Goal: Task Accomplishment & Management: Manage account settings

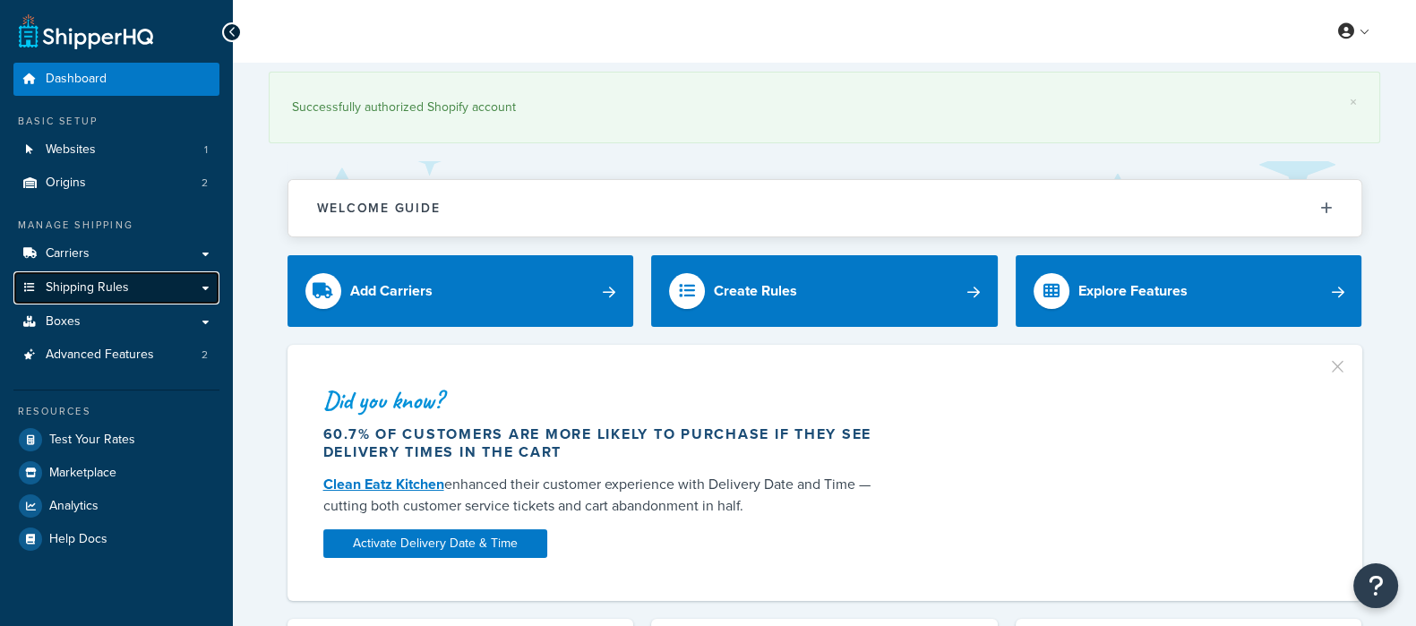
click at [90, 280] on span "Shipping Rules" at bounding box center [87, 287] width 83 height 15
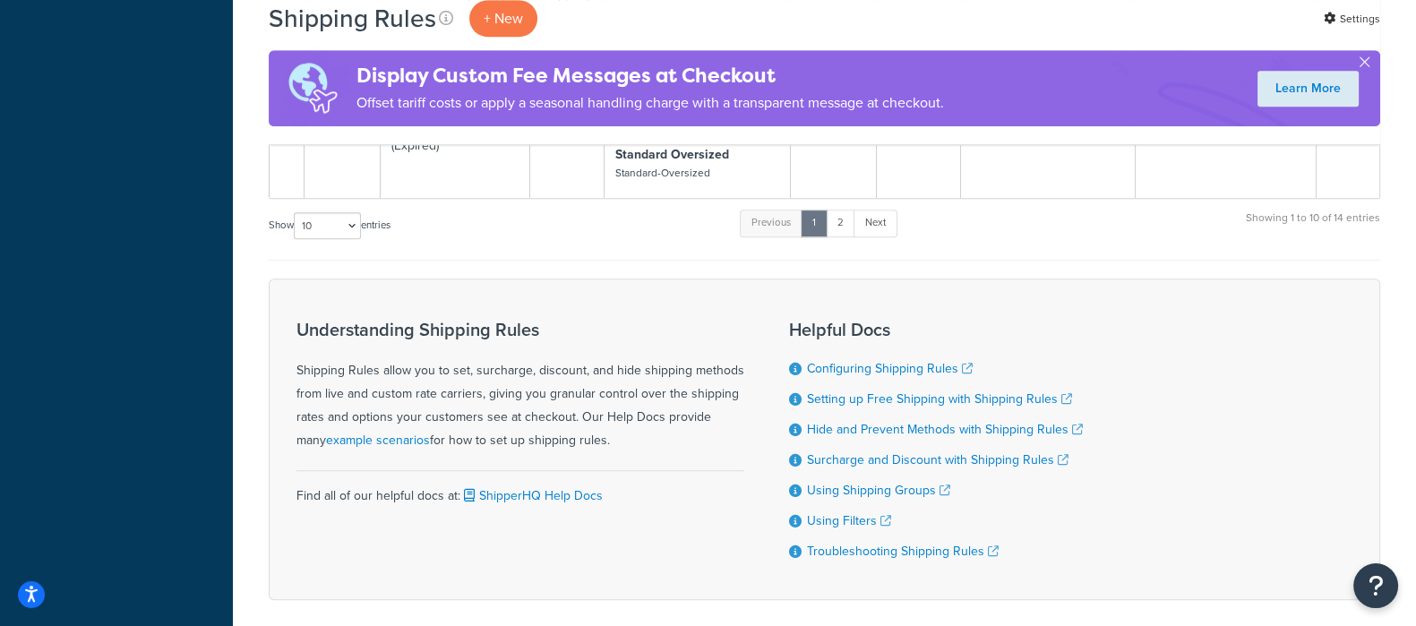
scroll to position [1334, 0]
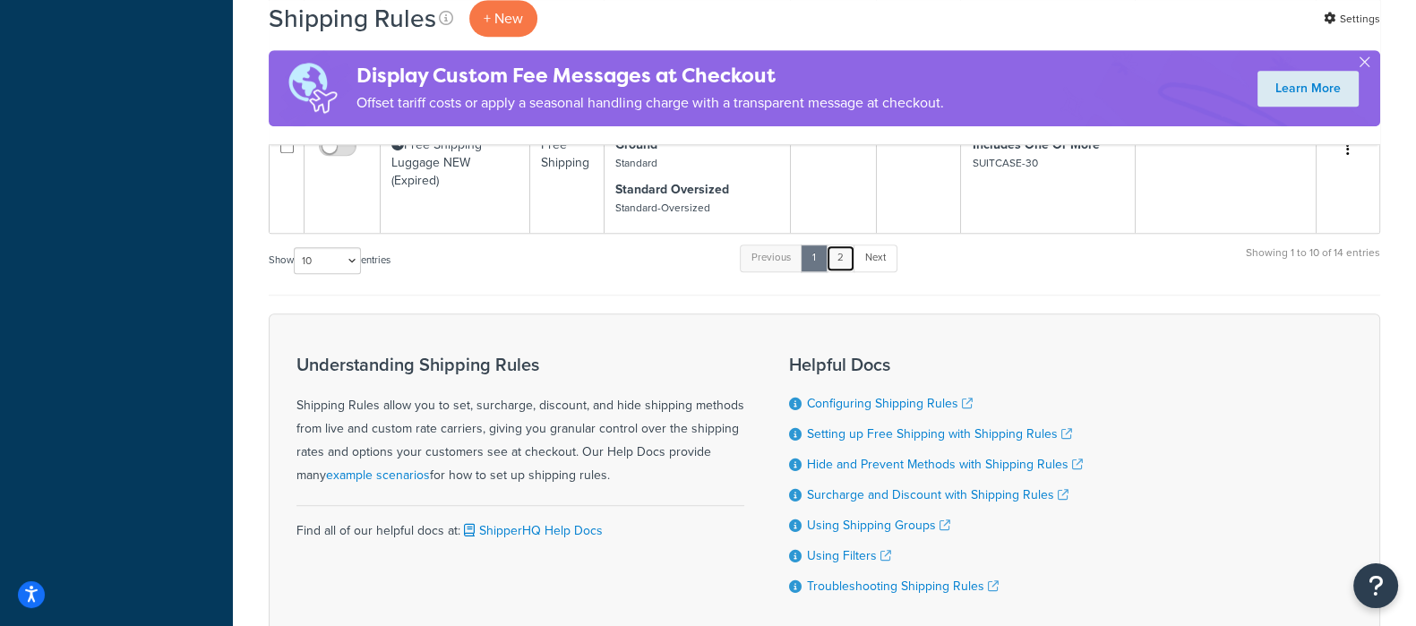
click at [851, 257] on link "2" at bounding box center [841, 258] width 30 height 27
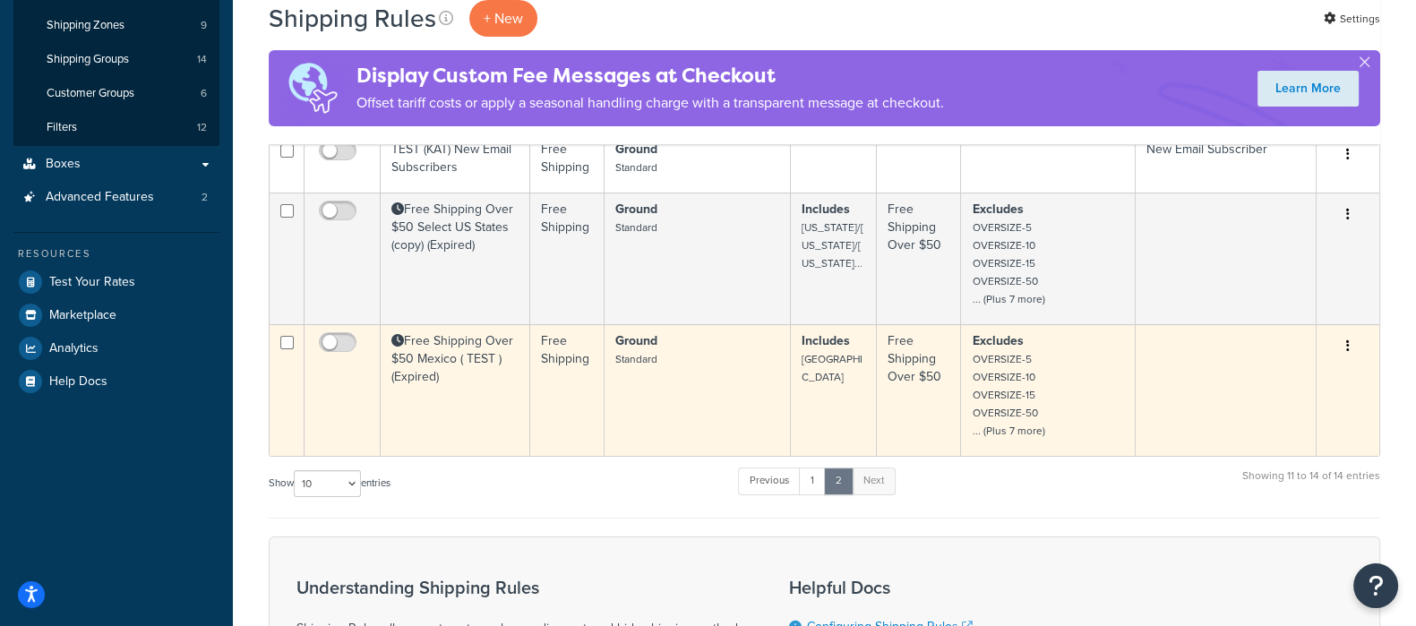
scroll to position [106, 0]
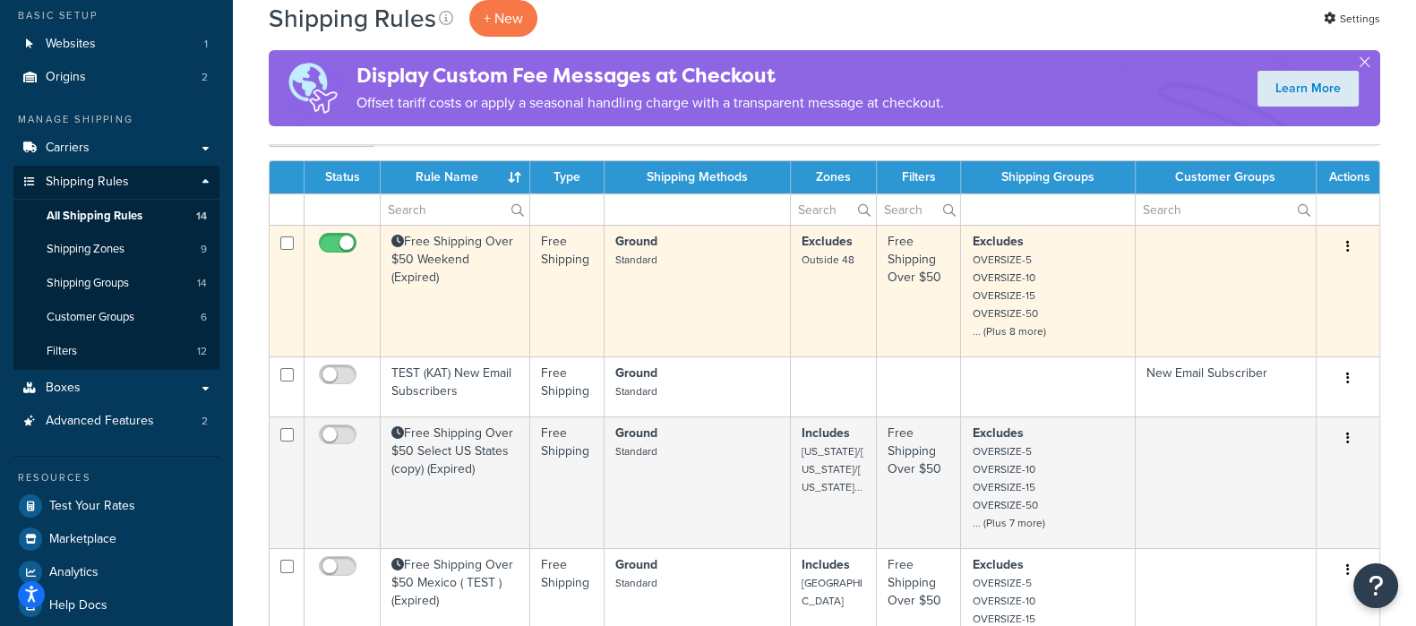
click at [449, 236] on td "Free Shipping Over $50 Weekend (Expired)" at bounding box center [456, 291] width 150 height 132
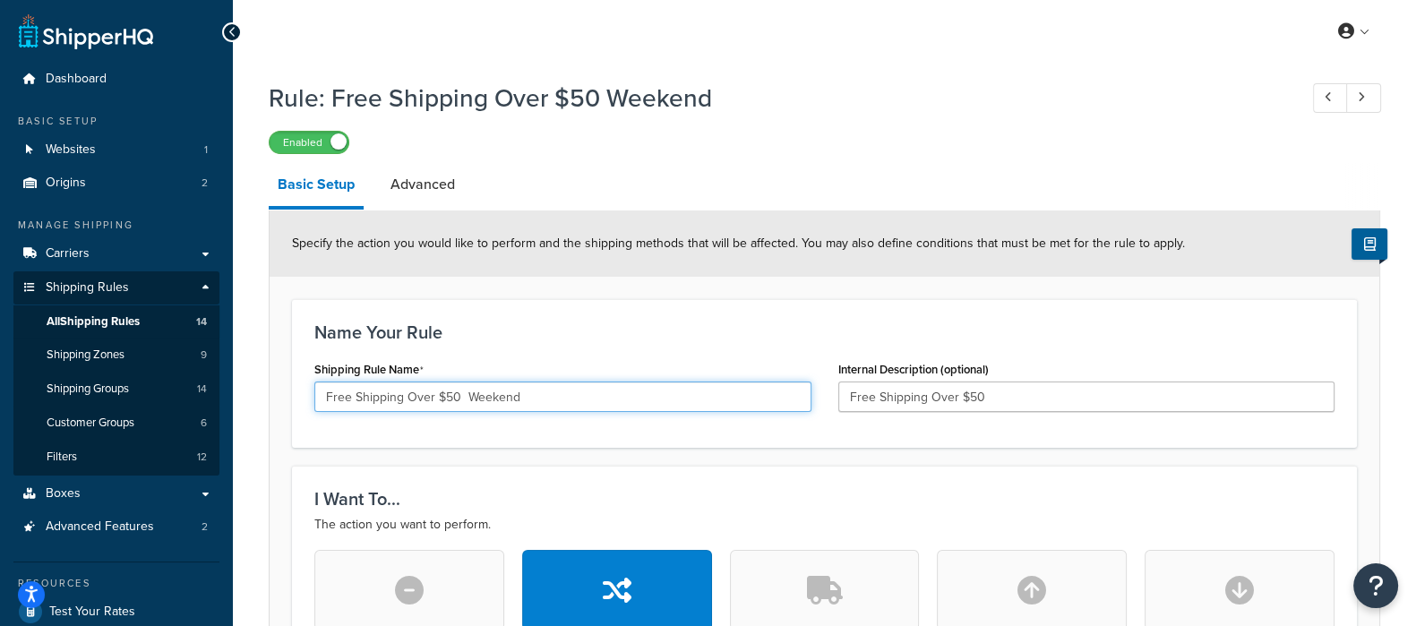
click at [487, 400] on input "Free Shipping Over $50 Weekend" at bounding box center [562, 397] width 497 height 30
type input "Free Shipping Over $50"
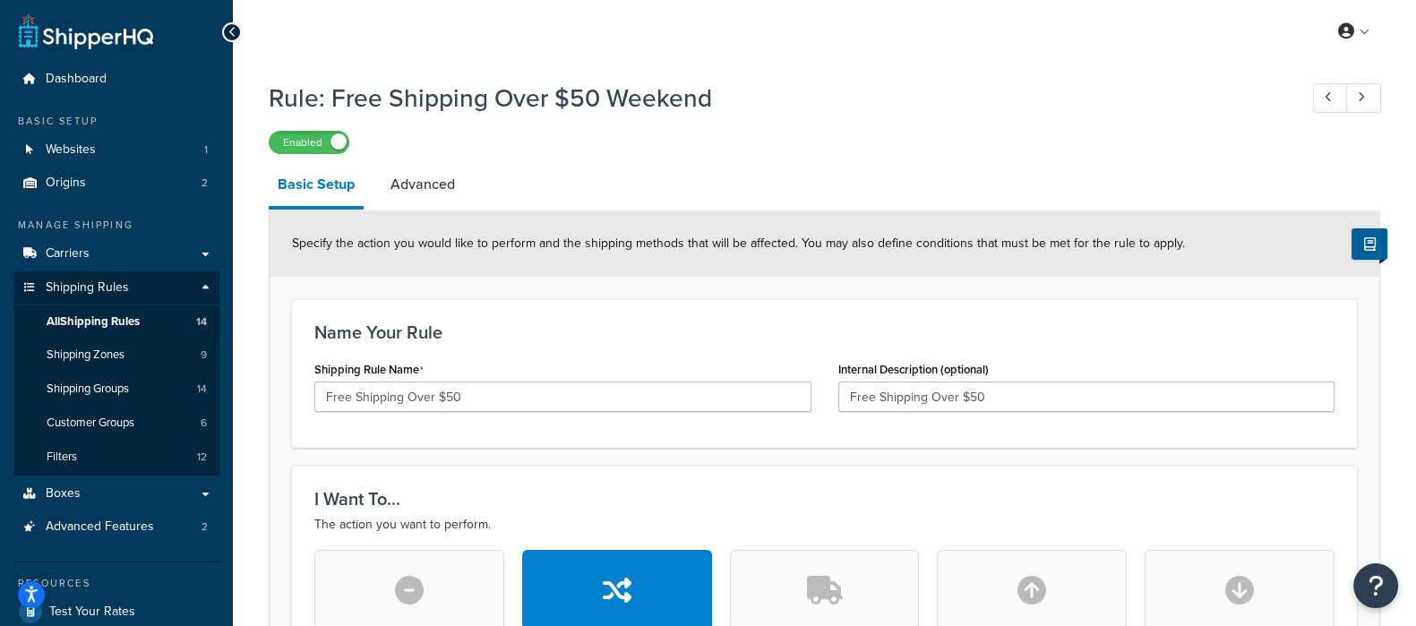
click at [933, 306] on div "Name Your Rule Shipping Rule Name Free Shipping Over $50 Internal Description (…" at bounding box center [824, 373] width 1065 height 149
click at [424, 193] on link "Advanced" at bounding box center [423, 184] width 82 height 43
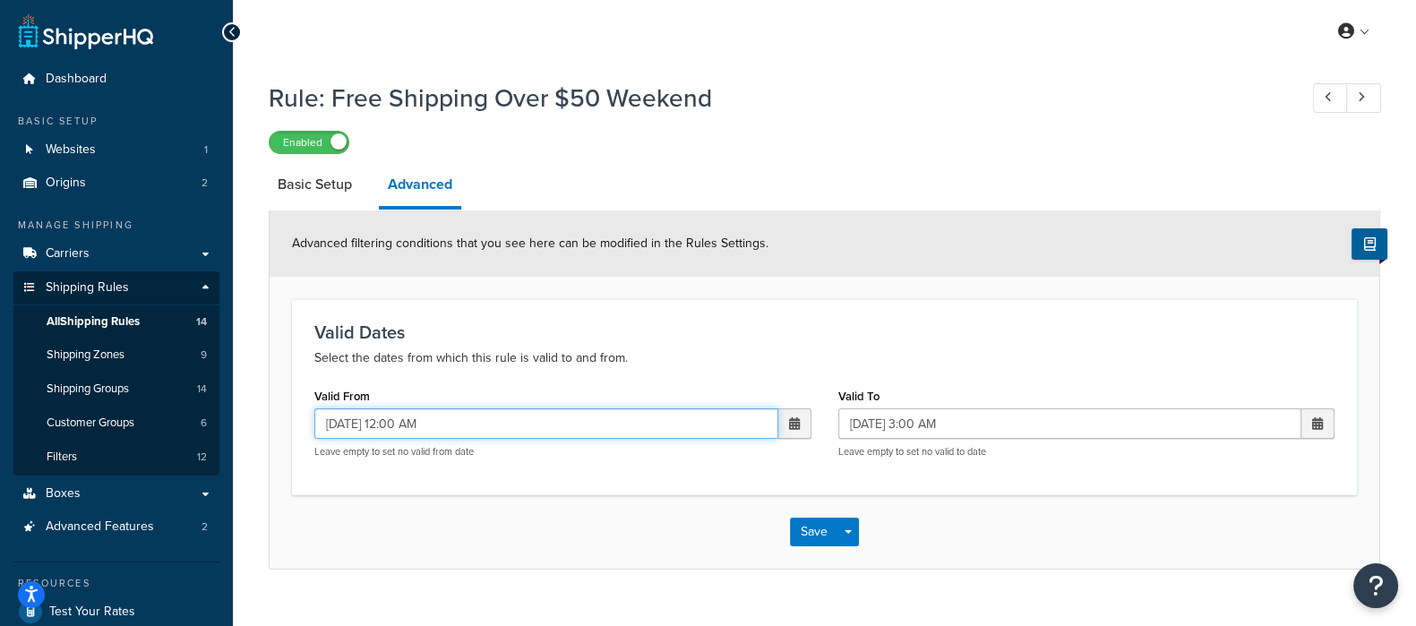
click at [481, 417] on input "[DATE] 12:00 AM" at bounding box center [546, 423] width 464 height 30
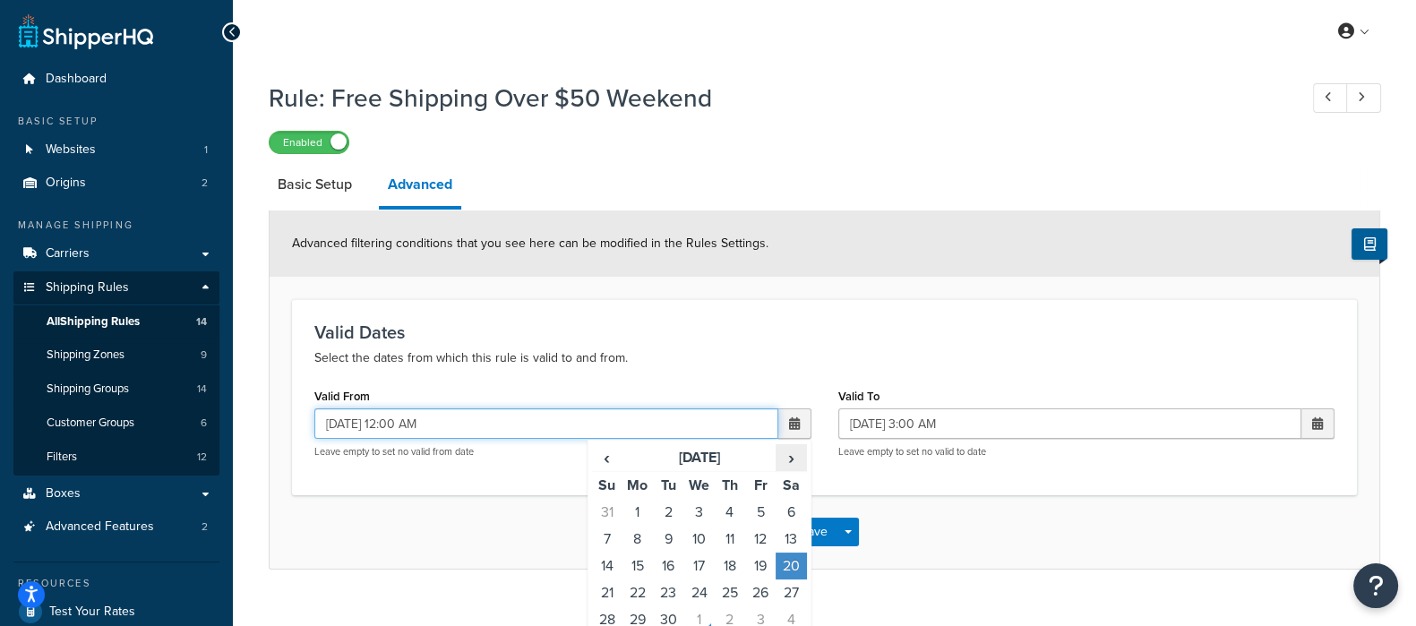
scroll to position [111, 0]
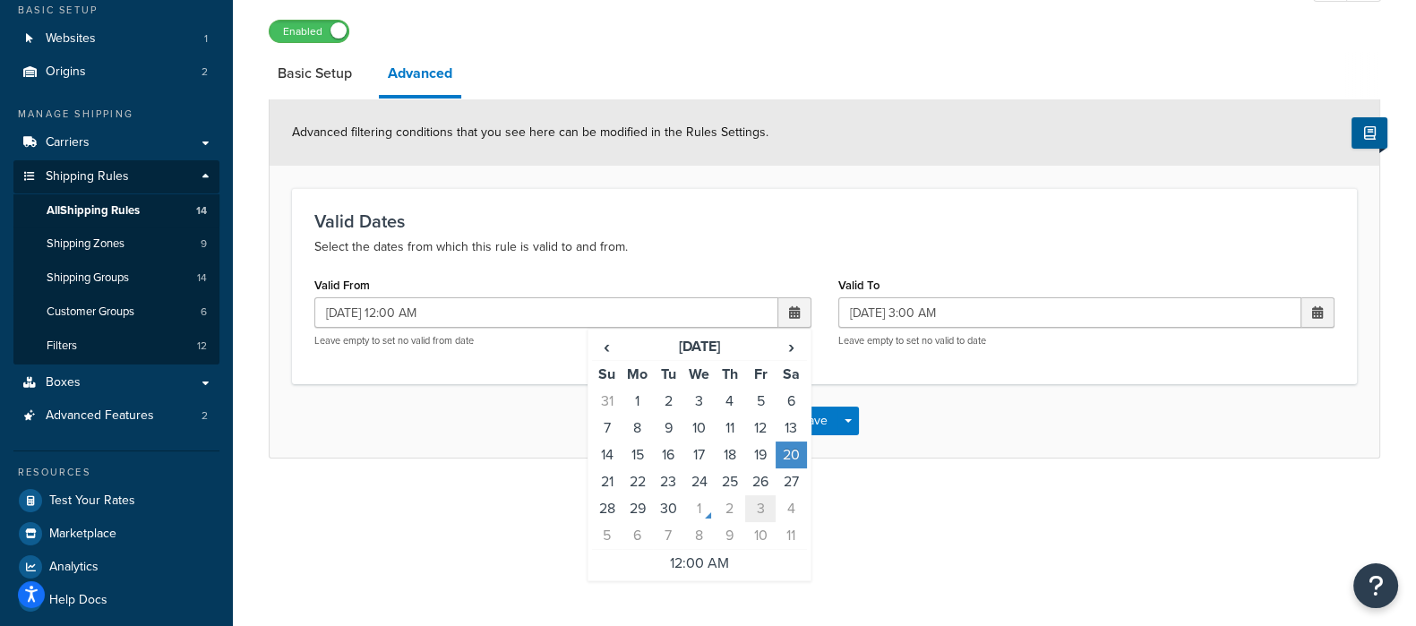
click at [766, 505] on td "3" at bounding box center [760, 508] width 30 height 27
type input "[DATE] 12:00 AM"
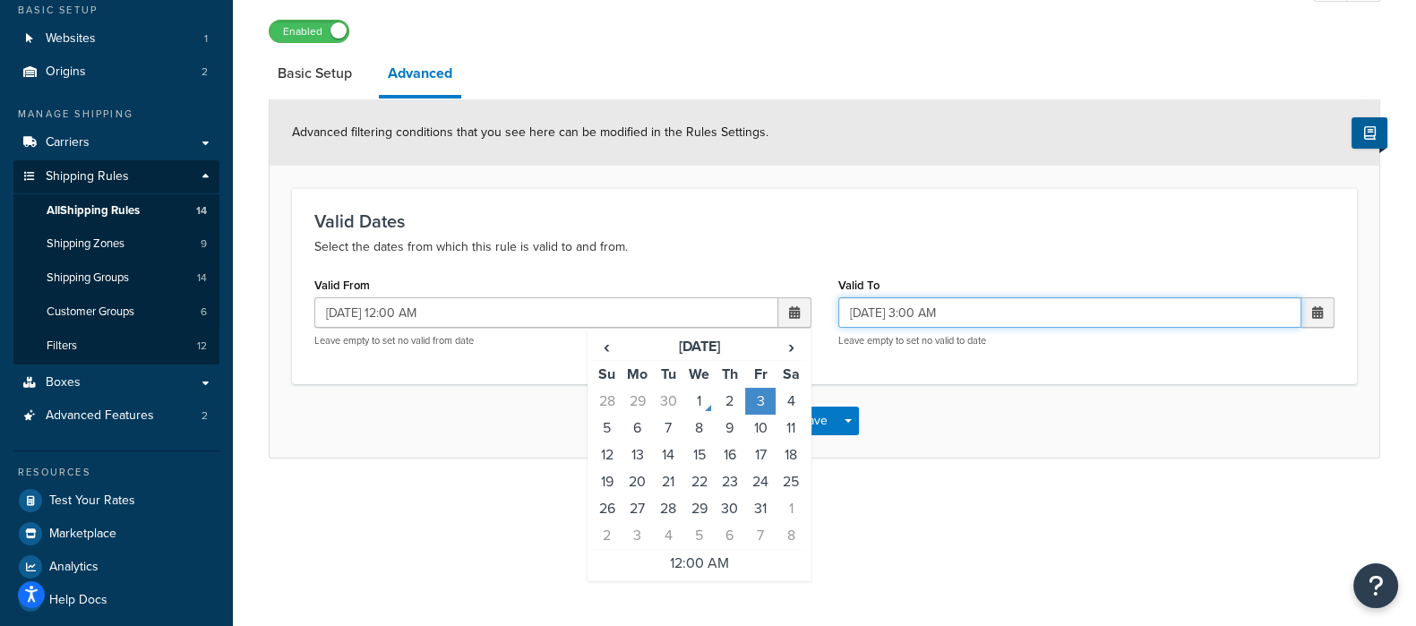
click at [1083, 311] on input "[DATE] 3:00 AM" at bounding box center [1070, 312] width 464 height 30
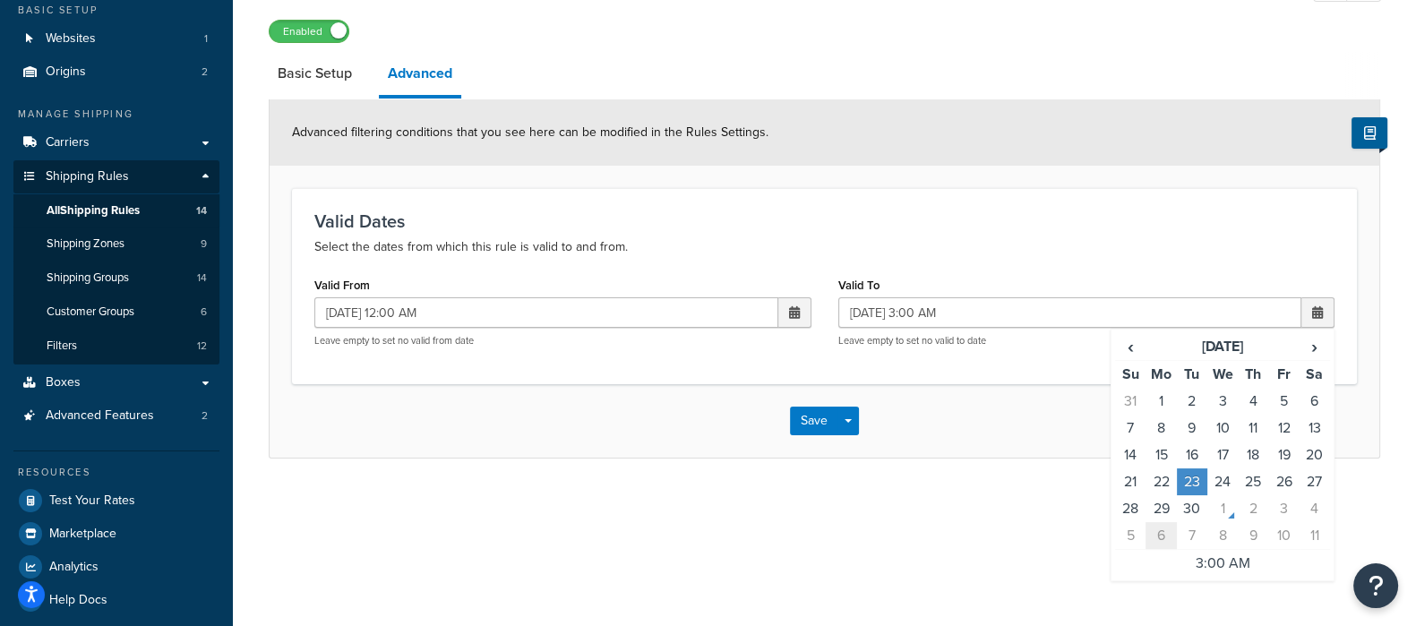
click at [1168, 539] on td "6" at bounding box center [1161, 536] width 30 height 28
type input "[DATE] 3:00 AM"
click at [1029, 492] on div "Rule: Free Shipping Over $50 Weekend Enabled Basic Setup Advanced Advanced filt…" at bounding box center [824, 232] width 1183 height 543
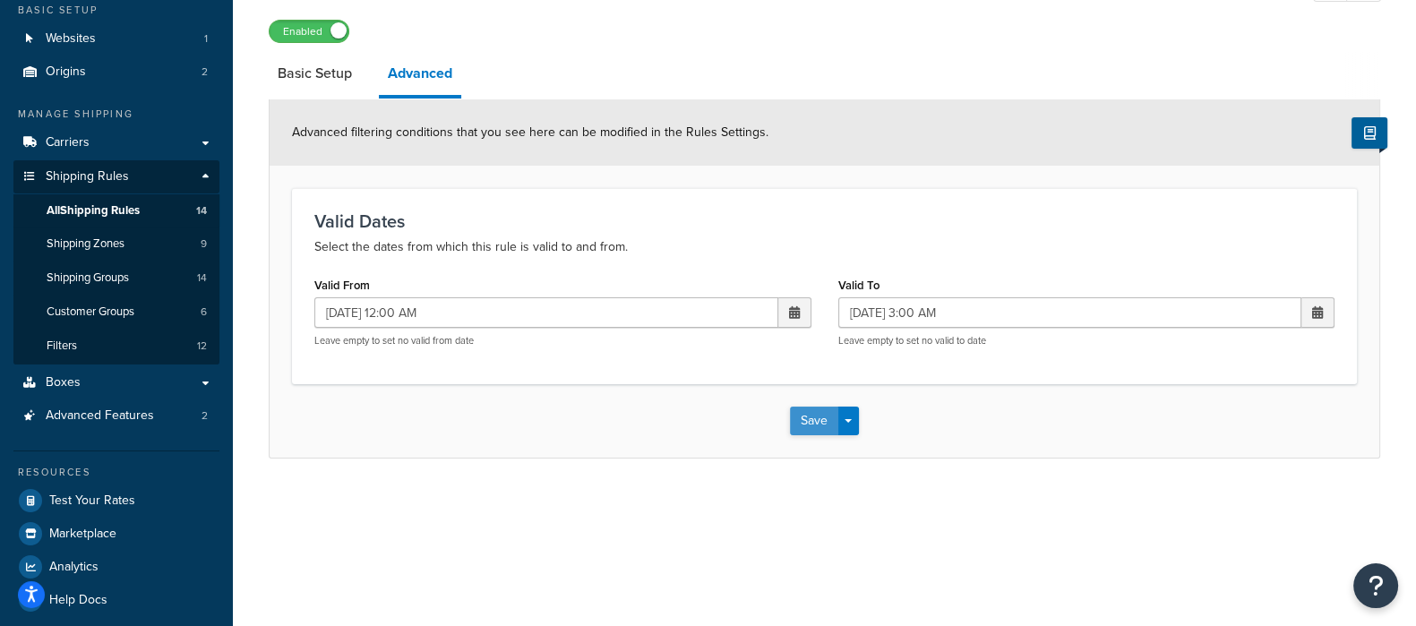
click at [814, 416] on button "Save" at bounding box center [814, 421] width 48 height 29
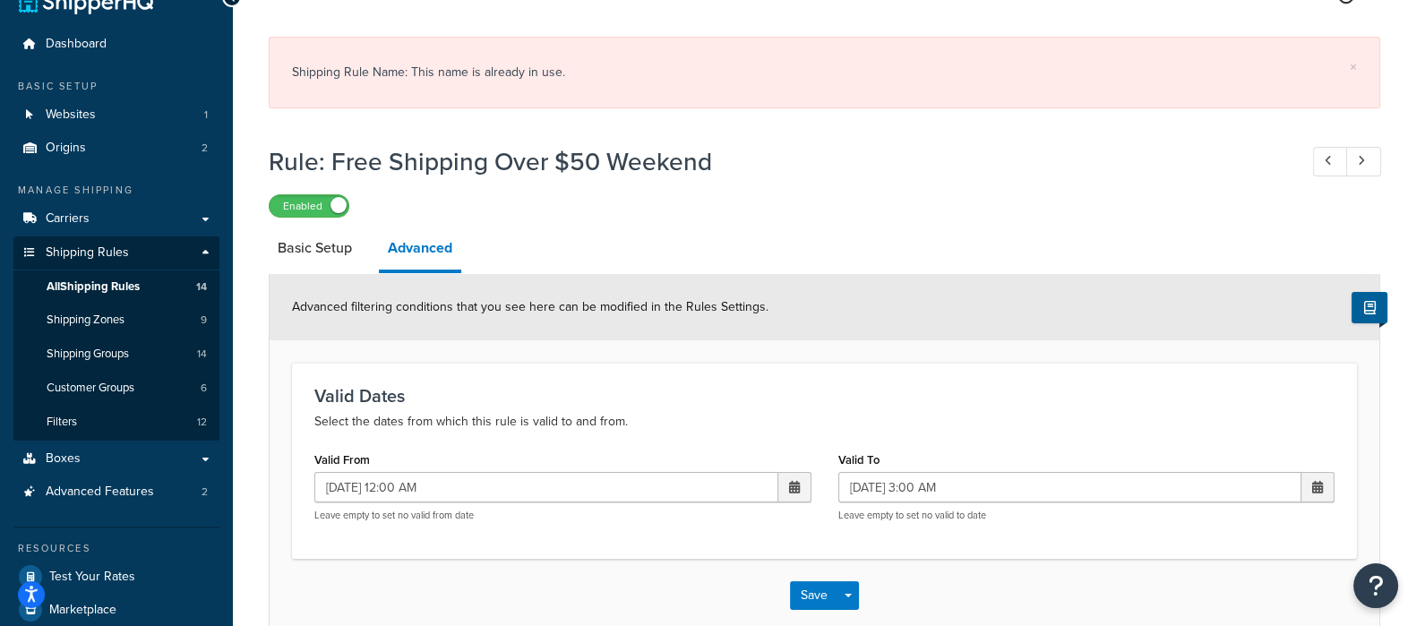
scroll to position [0, 0]
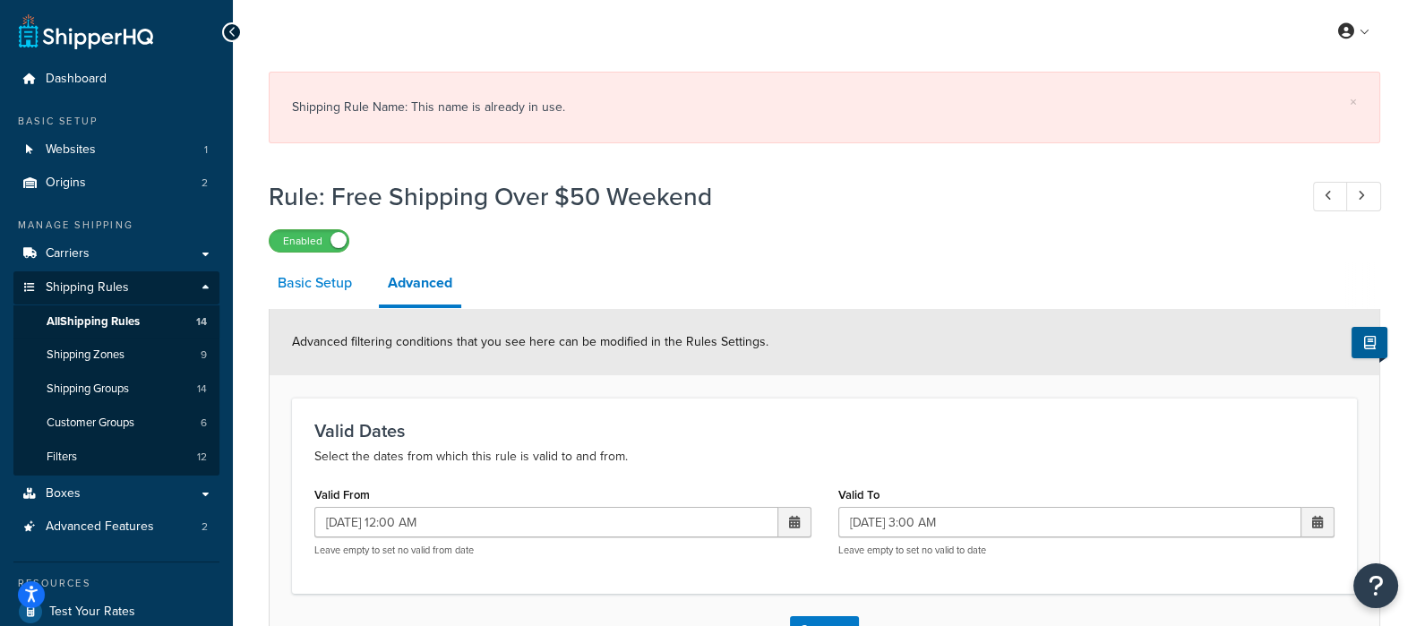
click at [302, 275] on link "Basic Setup" at bounding box center [315, 283] width 92 height 43
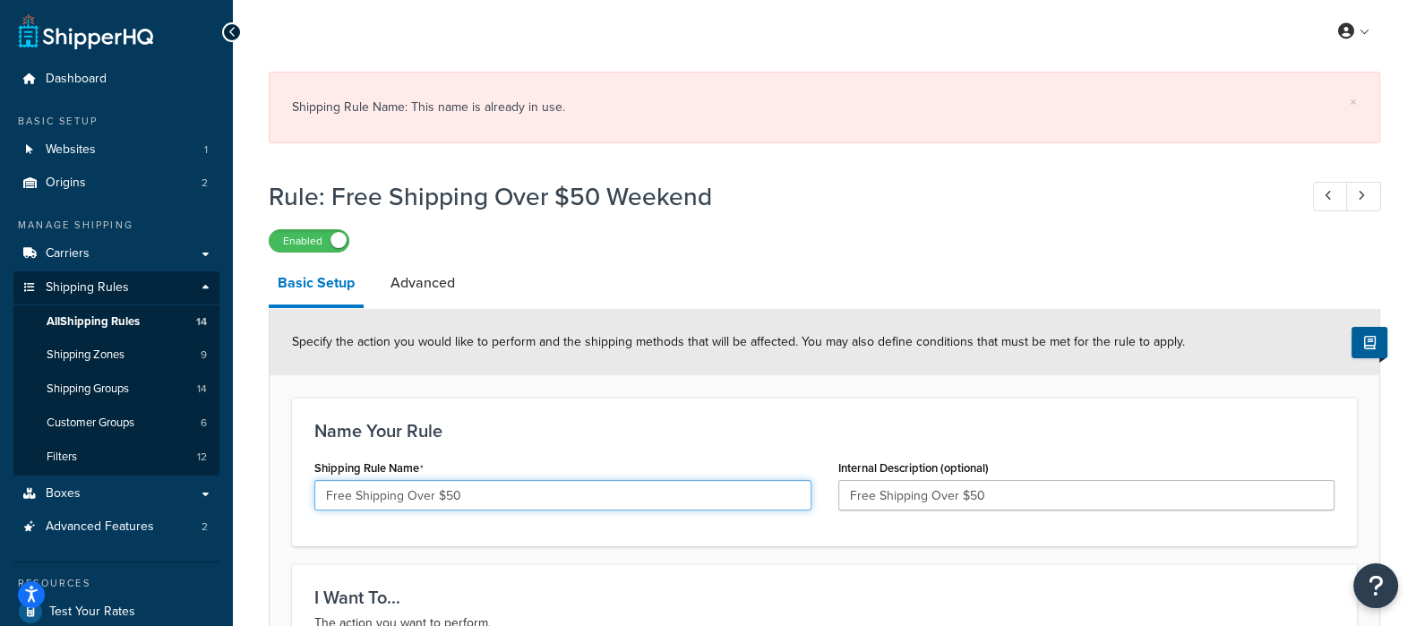
click at [498, 493] on input "Free Shipping Over $50" at bounding box center [562, 495] width 497 height 30
type input "Free Shipping Over $50 October"
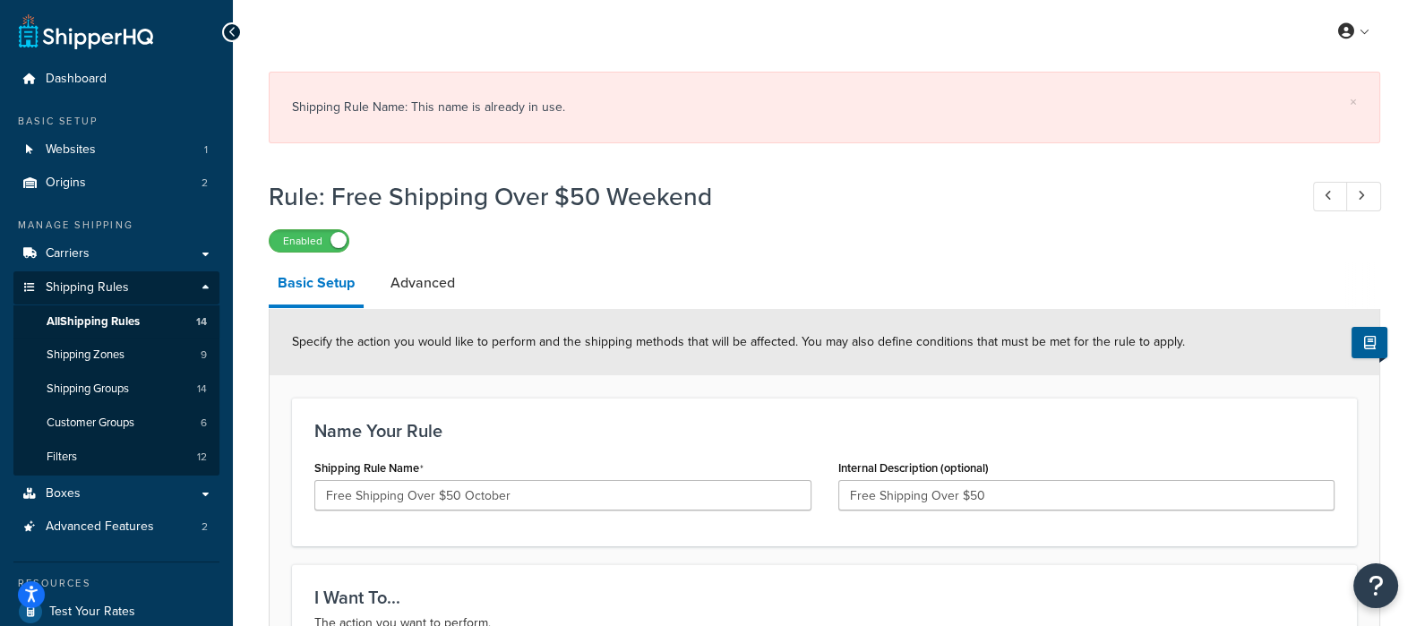
click at [674, 417] on div "Name Your Rule Shipping Rule Name Free Shipping Over $50 October Internal Descr…" at bounding box center [824, 472] width 1065 height 149
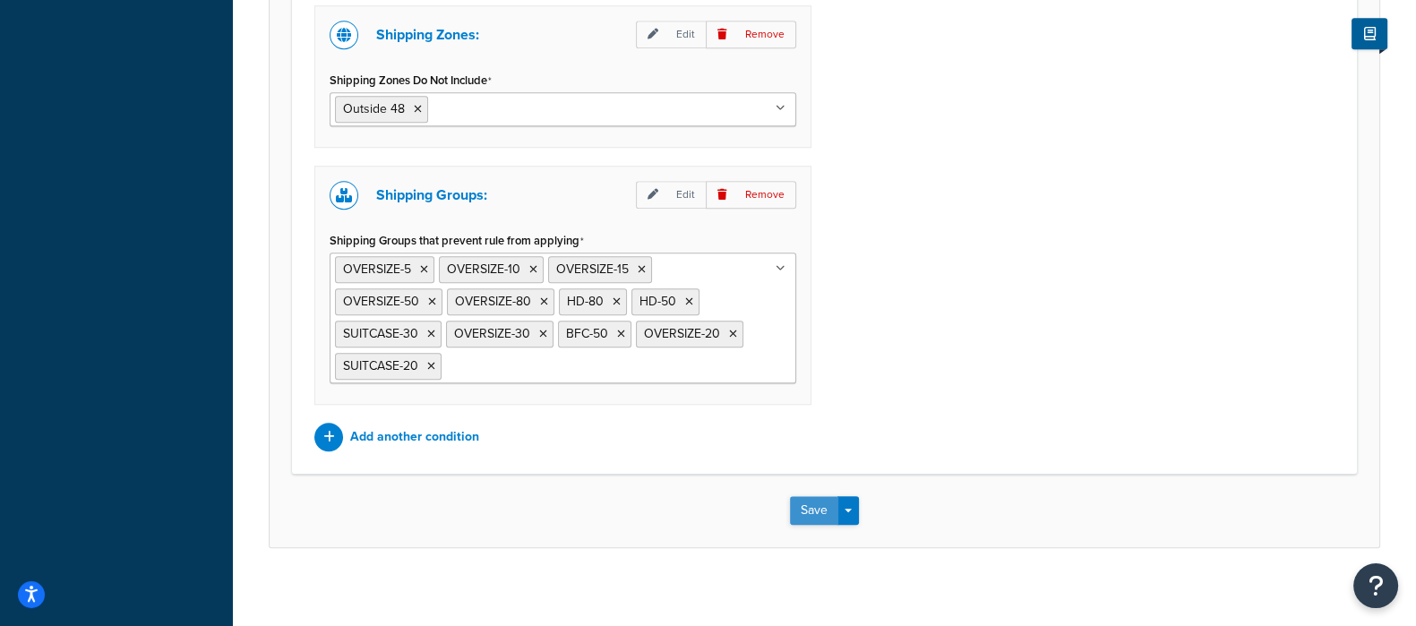
click at [813, 497] on button "Save" at bounding box center [814, 510] width 48 height 29
